Goal: Task Accomplishment & Management: Use online tool/utility

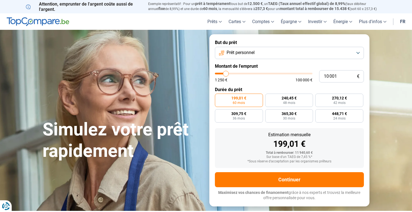
scroll to position [28, 0]
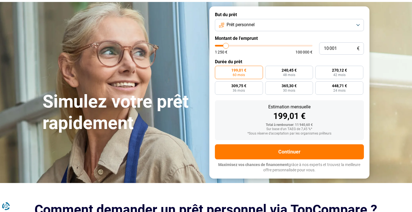
click at [289, 20] on button "Prêt personnel" at bounding box center [289, 25] width 149 height 12
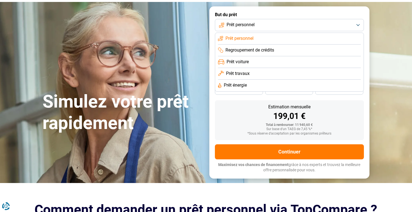
click at [239, 74] on span "Prêt travaux" at bounding box center [238, 73] width 24 height 6
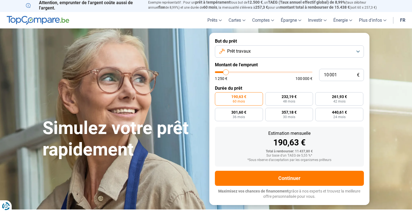
scroll to position [0, 0]
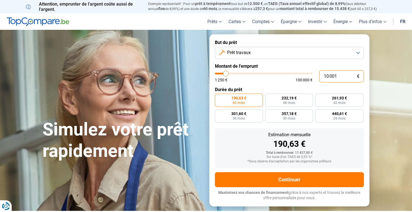
drag, startPoint x: 337, startPoint y: 74, endPoint x: 324, endPoint y: 75, distance: 13.1
click at [324, 75] on input "10 001" at bounding box center [341, 76] width 45 height 12
type input "2"
type input "1250"
type input "20"
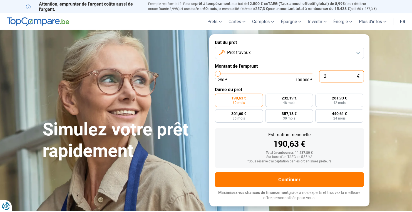
type input "1250"
type input "200"
type input "1250"
type input "2 000"
type input "2000"
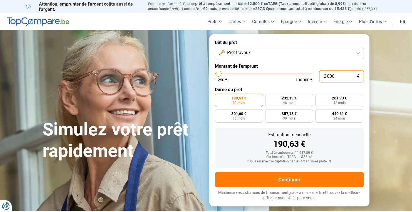
type input "20 000"
type input "20000"
radio input "false"
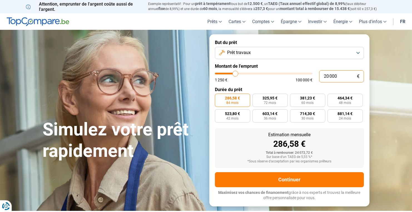
type input "20 000"
